Goal: Register for event/course

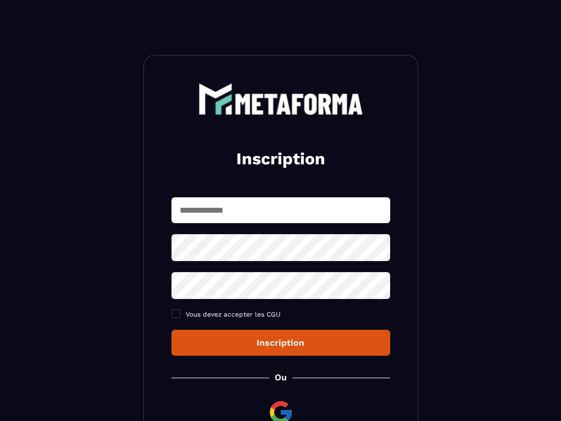
click at [251, 210] on input "text" at bounding box center [280, 210] width 219 height 26
type input "**********"
click at [378, 250] on icon at bounding box center [378, 247] width 13 height 13
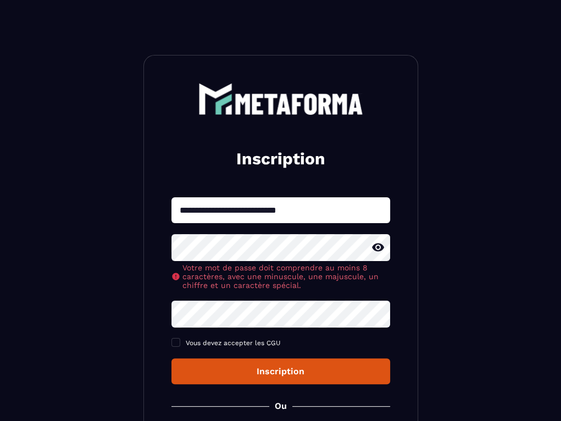
click at [288, 318] on div "**********" at bounding box center [280, 290] width 219 height 187
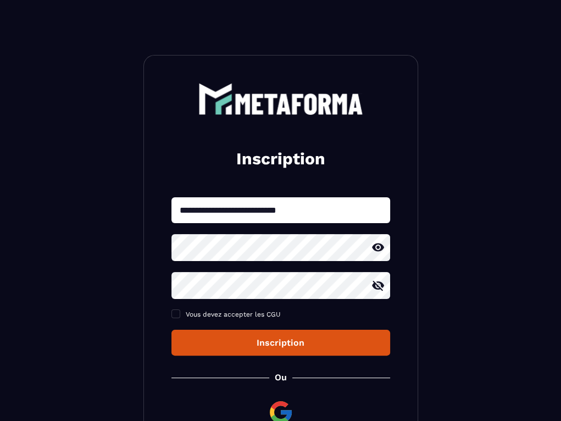
click at [379, 287] on icon at bounding box center [378, 285] width 12 height 10
click at [175, 312] on span at bounding box center [175, 313] width 9 height 9
click at [248, 338] on div "Inscription" at bounding box center [280, 342] width 201 height 10
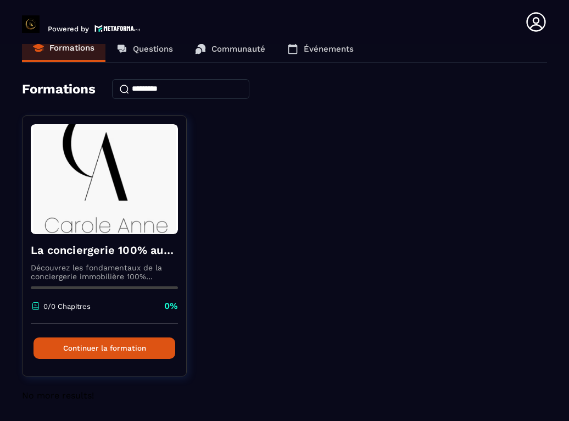
scroll to position [19, 0]
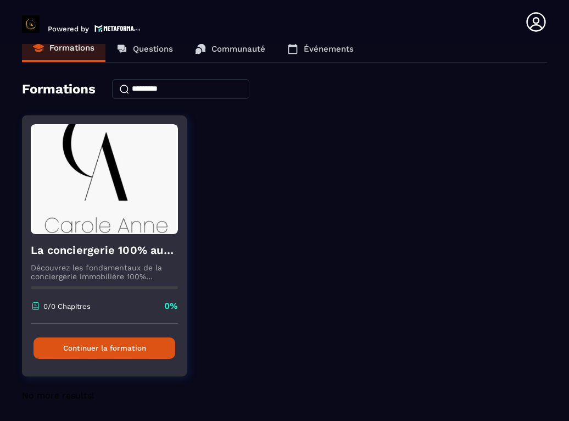
click at [110, 267] on p "Découvrez les fondamentaux de la conciergerie immobilière 100% automatisée. Cet…" at bounding box center [104, 272] width 147 height 18
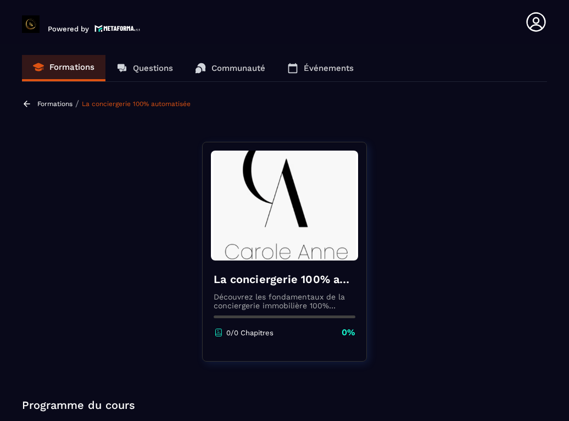
click at [297, 251] on img at bounding box center [284, 206] width 147 height 110
click at [297, 229] on img at bounding box center [284, 206] width 147 height 110
click at [286, 301] on p "Découvrez les fondamentaux de la conciergerie immobilière 100% automatisée. Cet…" at bounding box center [285, 301] width 142 height 18
click at [263, 339] on div "La conciergerie 100% automatisée Découvrez les fondamentaux de la conciergerie …" at bounding box center [285, 305] width 164 height 89
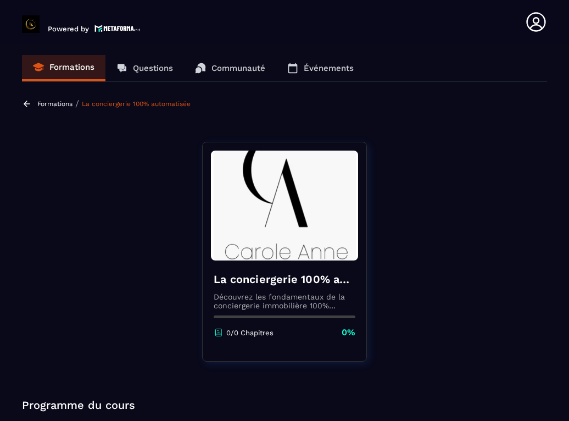
click at [137, 102] on link "La conciergerie 100% automatisée" at bounding box center [136, 104] width 109 height 8
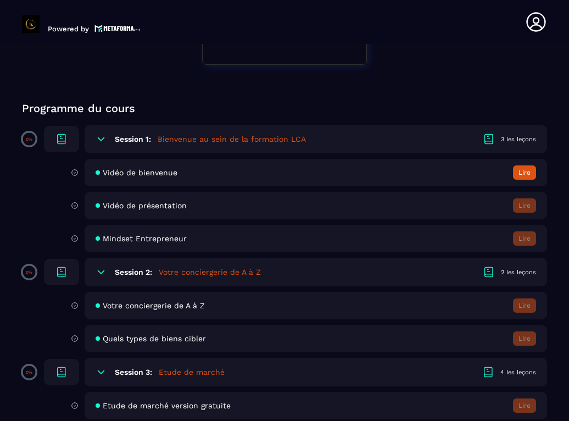
scroll to position [297, 0]
click at [253, 138] on h5 "Bienvenue au sein de la formation LCA" at bounding box center [232, 139] width 148 height 11
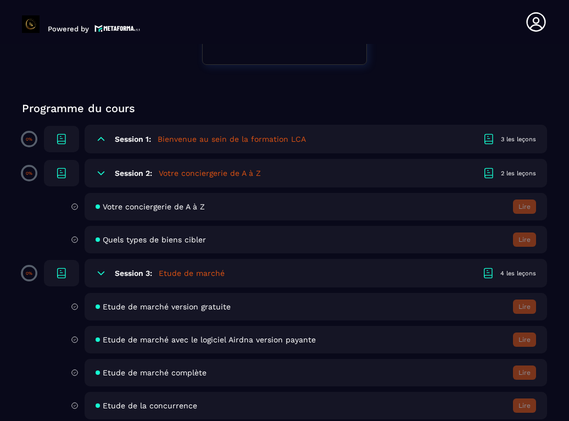
click at [62, 136] on icon at bounding box center [61, 138] width 13 height 13
click at [167, 140] on h5 "Bienvenue au sein de la formation LCA" at bounding box center [232, 139] width 148 height 11
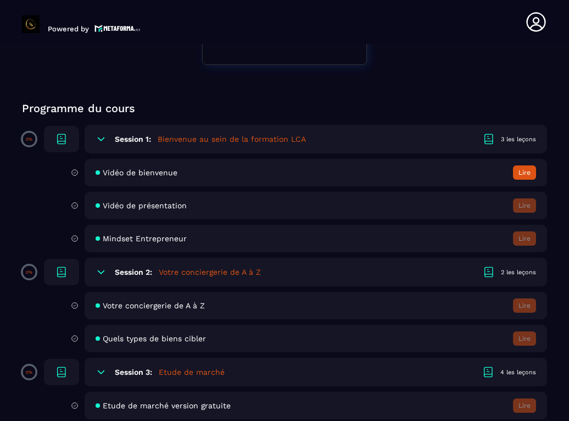
click at [167, 140] on h5 "Bienvenue au sein de la formation LCA" at bounding box center [232, 139] width 148 height 11
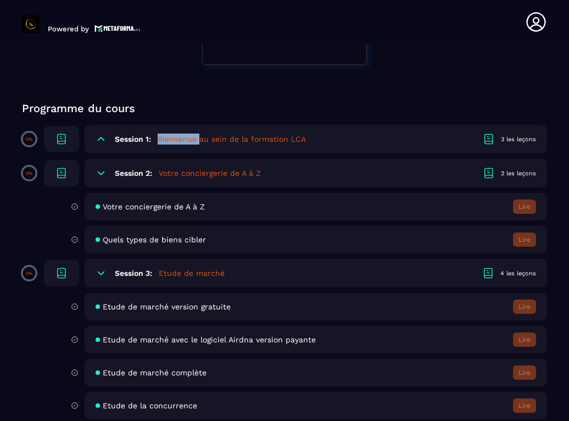
click at [167, 140] on h5 "Bienvenue au sein de la formation LCA" at bounding box center [232, 139] width 148 height 11
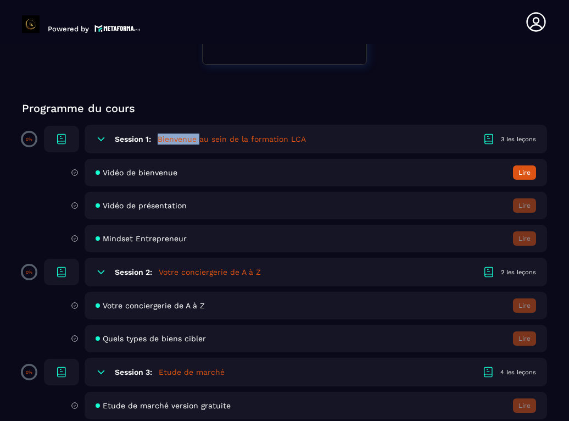
click at [167, 140] on h5 "Bienvenue au sein de la formation LCA" at bounding box center [232, 139] width 148 height 11
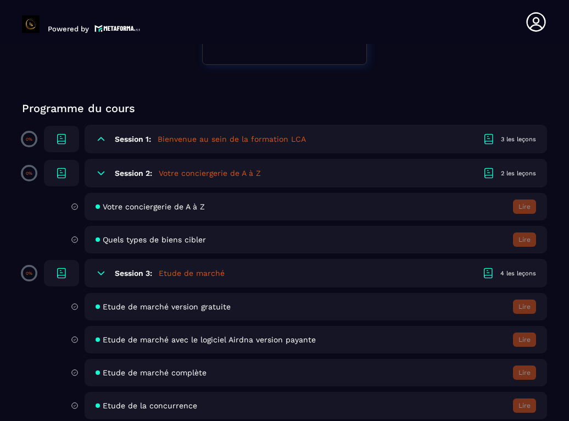
drag, startPoint x: 501, startPoint y: 138, endPoint x: 490, endPoint y: 136, distance: 11.3
click at [490, 136] on icon at bounding box center [489, 138] width 13 height 13
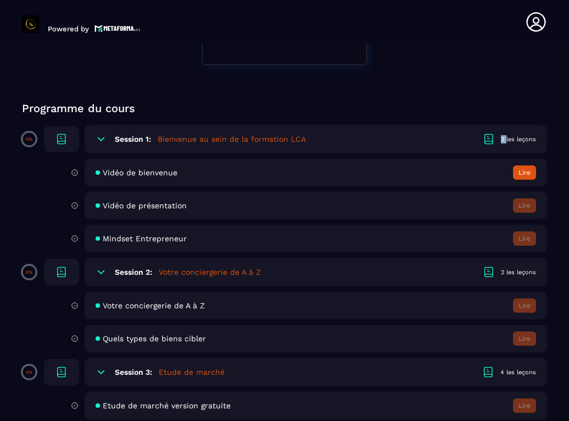
click at [490, 136] on icon at bounding box center [489, 138] width 13 height 13
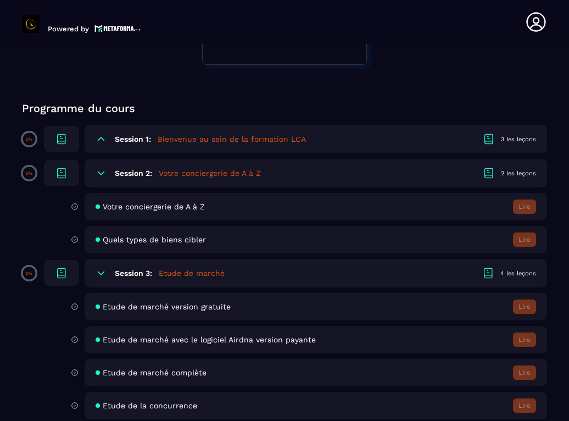
click at [490, 136] on icon at bounding box center [489, 138] width 13 height 13
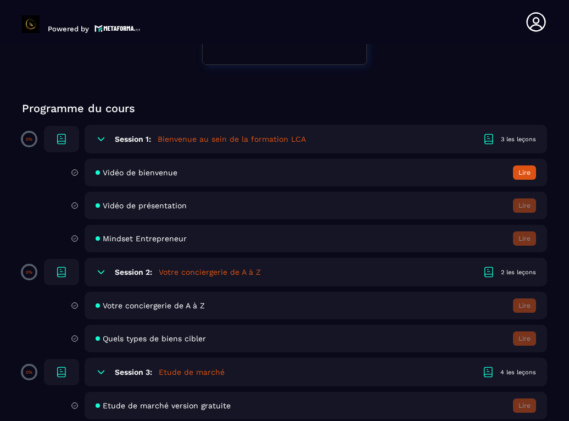
click at [524, 169] on button "Lire" at bounding box center [524, 172] width 23 height 14
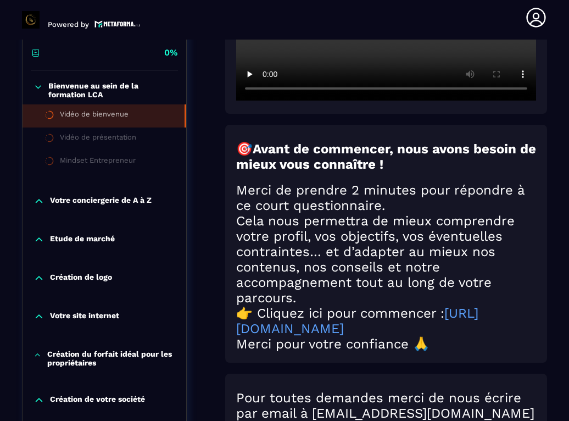
scroll to position [281, 0]
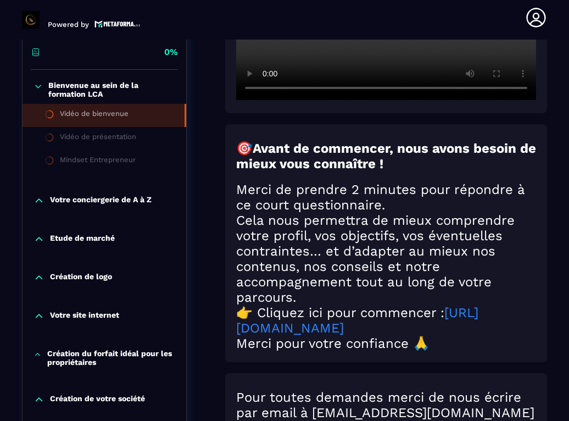
click at [423, 333] on link "[URL][DOMAIN_NAME]" at bounding box center [357, 320] width 242 height 31
